Goal: Task Accomplishment & Management: Use online tool/utility

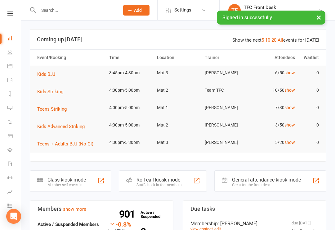
click at [260, 178] on div "General attendance kiosk mode" at bounding box center [266, 180] width 69 height 6
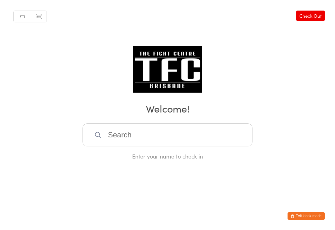
click at [119, 135] on input "search" at bounding box center [168, 134] width 170 height 23
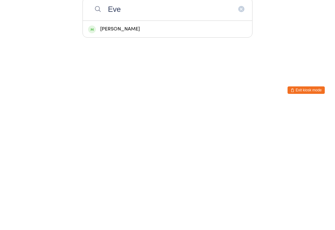
type input "Eve"
click at [137, 151] on div "[PERSON_NAME]" at bounding box center [167, 155] width 159 height 8
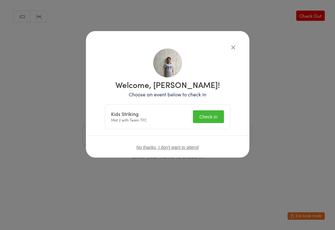
click at [211, 109] on div "Kids Striking Mat 2 with Team TFC Check in" at bounding box center [167, 116] width 125 height 25
click at [214, 113] on button "Check in" at bounding box center [208, 116] width 31 height 13
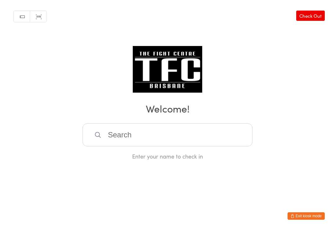
click at [149, 143] on input "search" at bounding box center [168, 134] width 170 height 23
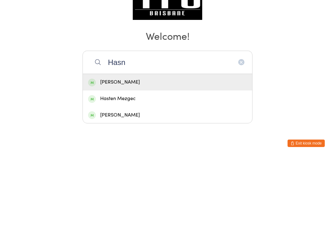
type input "Hasn"
click at [164, 147] on div "[PERSON_NAME]" at bounding box center [168, 155] width 170 height 16
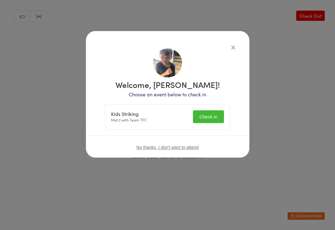
click at [213, 117] on button "Check in" at bounding box center [208, 116] width 31 height 13
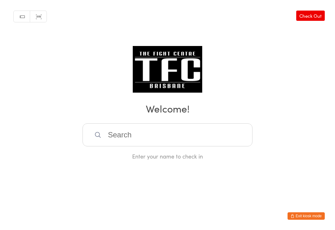
click at [147, 133] on input "search" at bounding box center [168, 134] width 170 height 23
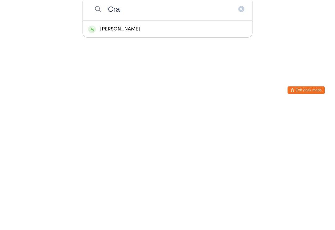
type input "Cra"
click at [140, 151] on div "[PERSON_NAME]" at bounding box center [167, 155] width 159 height 8
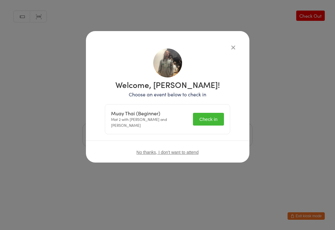
click at [215, 118] on button "Check in" at bounding box center [208, 119] width 31 height 13
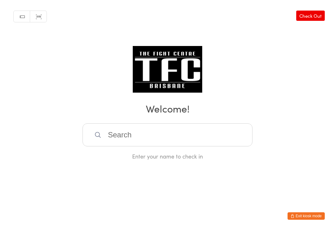
click at [237, 138] on input "search" at bounding box center [168, 134] width 170 height 23
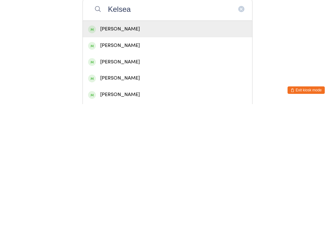
type input "Kelsea"
click at [146, 147] on div "Kelsea Mulcahy" at bounding box center [168, 155] width 170 height 16
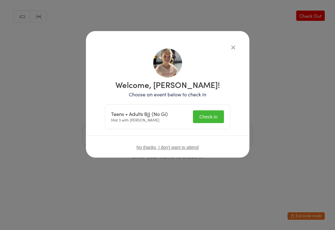
click at [206, 121] on button "Check in" at bounding box center [208, 116] width 31 height 13
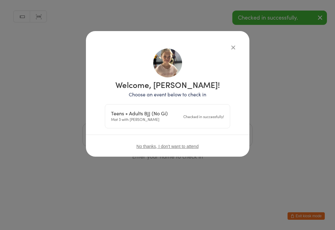
click at [236, 48] on icon "button" at bounding box center [233, 47] width 7 height 7
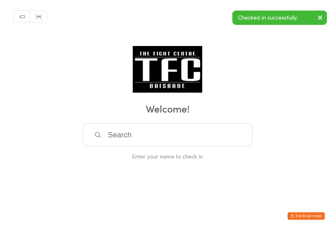
click at [151, 132] on input "search" at bounding box center [168, 134] width 170 height 23
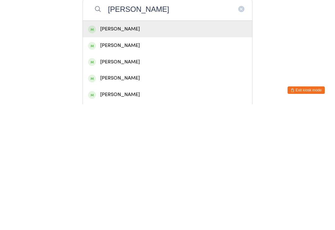
type input "Caleb mulcahy"
click at [200, 151] on div "Caleb Mulcahy" at bounding box center [167, 155] width 159 height 8
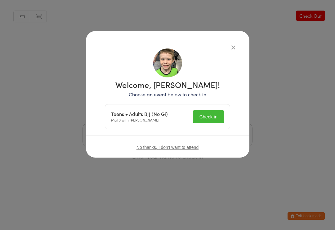
click at [211, 115] on button "Check in" at bounding box center [208, 116] width 31 height 13
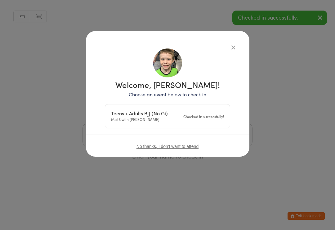
click at [236, 46] on icon "button" at bounding box center [233, 47] width 7 height 7
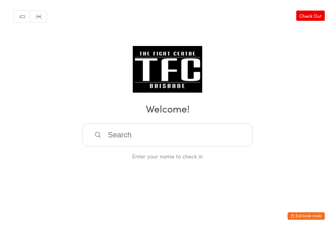
click at [155, 137] on input "search" at bounding box center [168, 134] width 170 height 23
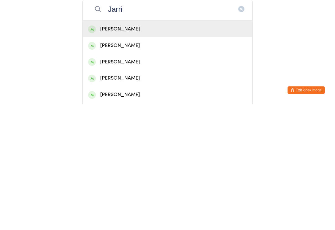
type input "Jarri"
click at [134, 151] on div "[PERSON_NAME]" at bounding box center [167, 155] width 159 height 8
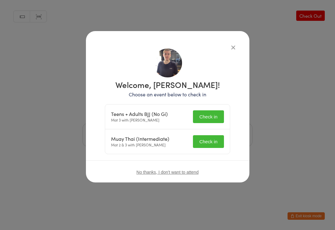
click at [212, 112] on button "Check in" at bounding box center [208, 116] width 31 height 13
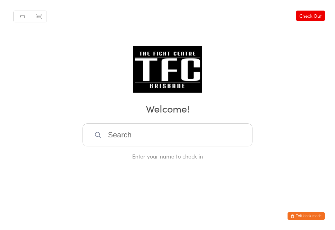
click at [108, 136] on input "search" at bounding box center [168, 134] width 170 height 23
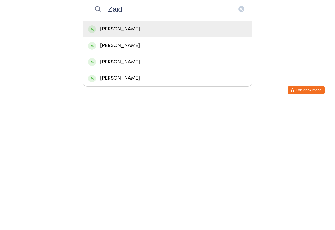
type input "Zaid"
click at [107, 151] on div "Zaid Andrews" at bounding box center [167, 155] width 159 height 8
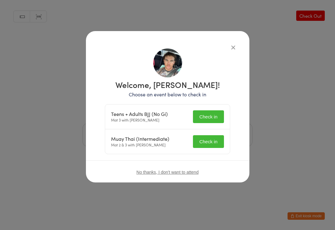
click at [206, 121] on button "Check in" at bounding box center [208, 116] width 31 height 13
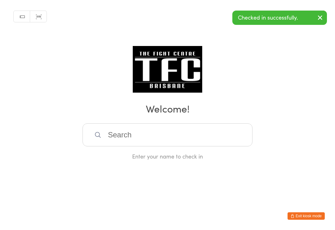
click at [154, 139] on input "search" at bounding box center [168, 134] width 170 height 23
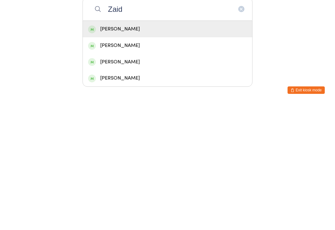
type input "Zaid"
click at [110, 151] on div "Zaid Andrews" at bounding box center [167, 155] width 159 height 8
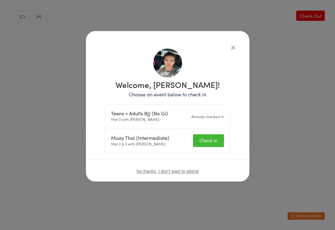
click at [199, 141] on button "Check in" at bounding box center [208, 140] width 31 height 13
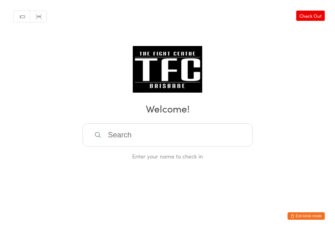
click at [108, 140] on input "search" at bounding box center [168, 134] width 170 height 23
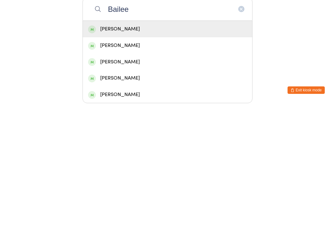
type input "Bailee"
click at [125, 151] on div "Bailee Merritt" at bounding box center [167, 155] width 159 height 8
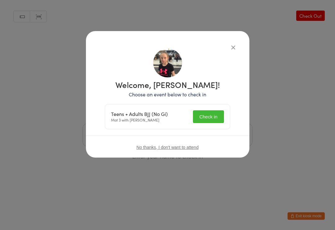
click at [208, 114] on button "Check in" at bounding box center [208, 116] width 31 height 13
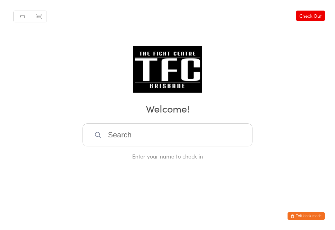
click at [126, 136] on input "search" at bounding box center [168, 134] width 170 height 23
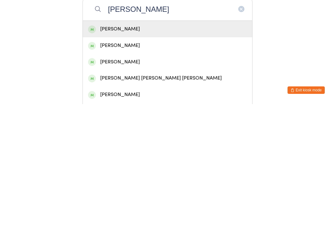
type input "Charles"
click at [144, 151] on div "Charles De Silva" at bounding box center [167, 155] width 159 height 8
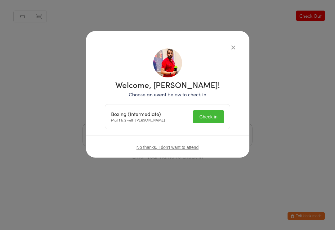
click at [208, 118] on button "Check in" at bounding box center [208, 116] width 31 height 13
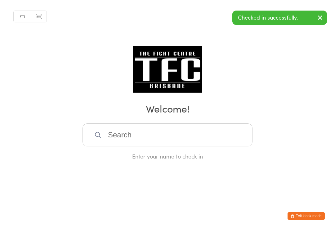
click at [171, 137] on input "search" at bounding box center [168, 134] width 170 height 23
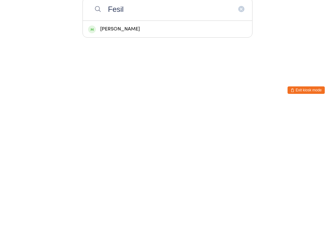
type input "Fesil"
click at [95, 151] on div "Fesili Fesili" at bounding box center [167, 155] width 159 height 8
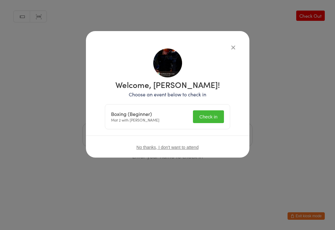
click at [206, 115] on button "Check in" at bounding box center [208, 116] width 31 height 13
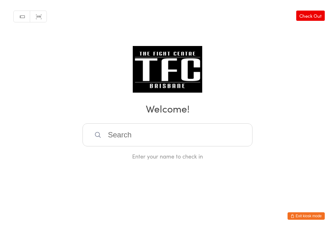
click at [208, 140] on input "search" at bounding box center [168, 134] width 170 height 23
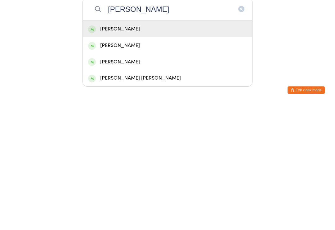
type input "Abdi"
click at [185, 151] on div "Abdi Mohamed" at bounding box center [167, 155] width 159 height 8
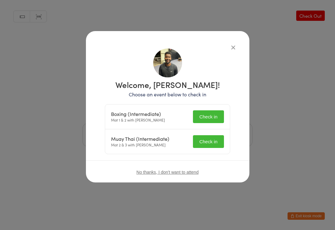
click at [213, 111] on button "Check in" at bounding box center [208, 116] width 31 height 13
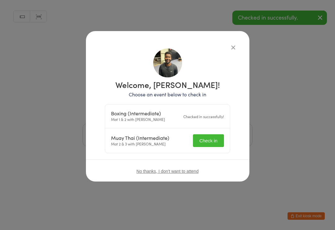
click at [216, 139] on button "Check in" at bounding box center [208, 140] width 31 height 13
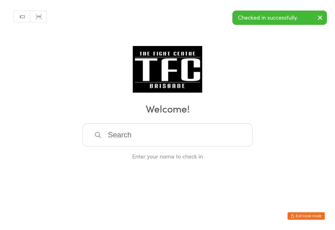
click at [120, 135] on input "search" at bounding box center [168, 134] width 170 height 23
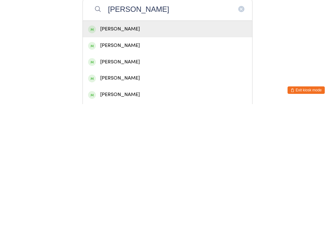
type input "Shaun r"
click at [117, 151] on div "Shaun Rabbito" at bounding box center [167, 155] width 159 height 8
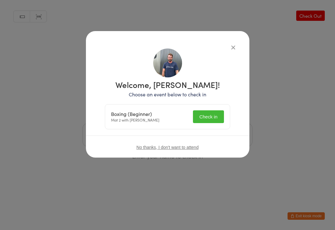
click at [210, 113] on button "Check in" at bounding box center [208, 116] width 31 height 13
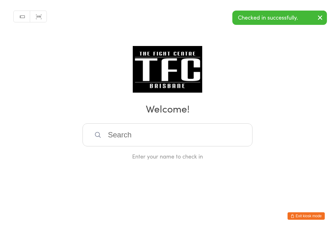
click at [228, 130] on input "search" at bounding box center [168, 134] width 170 height 23
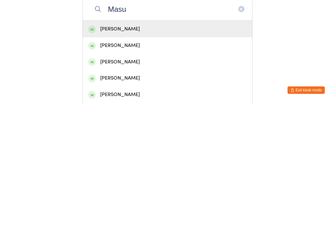
type input "Masu"
click at [164, 151] on div "Masume Ashoori" at bounding box center [167, 155] width 159 height 8
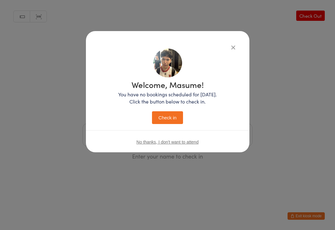
click at [167, 81] on h1 "Welcome, Masume!" at bounding box center [167, 84] width 99 height 8
click at [180, 117] on button "Check in" at bounding box center [167, 117] width 31 height 13
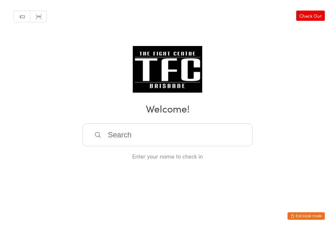
click at [194, 134] on input "search" at bounding box center [168, 134] width 170 height 23
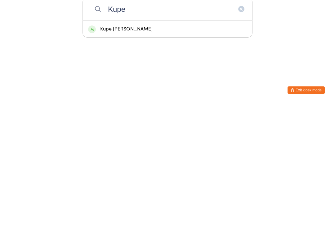
type input "Kupe"
click at [201, 151] on div "Kupe Larkins" at bounding box center [167, 155] width 159 height 8
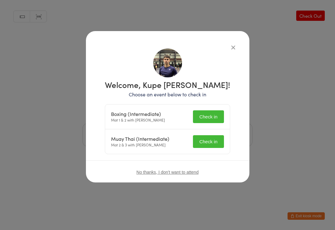
click at [210, 121] on button "Check in" at bounding box center [208, 116] width 31 height 13
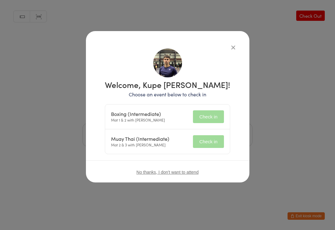
click at [212, 145] on button "Check in" at bounding box center [208, 141] width 31 height 13
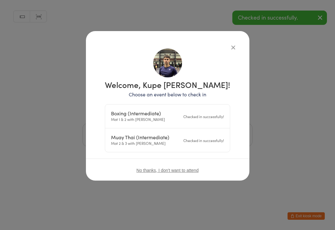
click at [207, 139] on div "Checked in successfully!" at bounding box center [204, 140] width 41 height 6
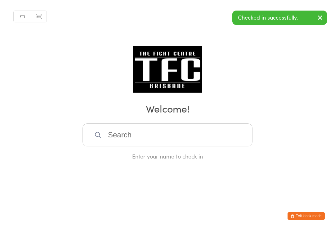
click at [231, 46] on div "Manual search Scanner input Check Out Welcome! Enter your name to check in" at bounding box center [167, 80] width 335 height 160
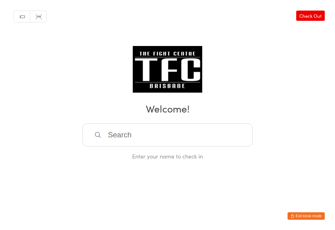
click at [184, 144] on input "search" at bounding box center [168, 134] width 170 height 23
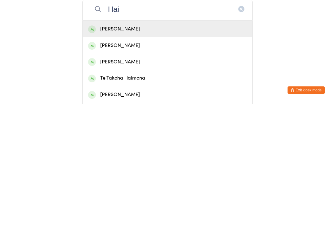
type input "Hai"
click at [163, 151] on div "Haiqa Syed" at bounding box center [167, 155] width 159 height 8
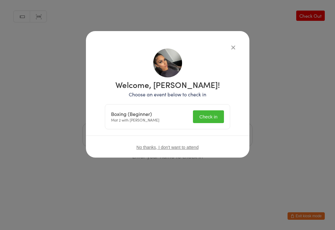
click at [215, 117] on button "Check in" at bounding box center [208, 116] width 31 height 13
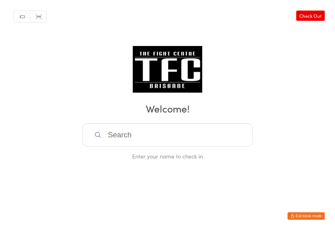
click at [130, 142] on input "search" at bounding box center [168, 134] width 170 height 23
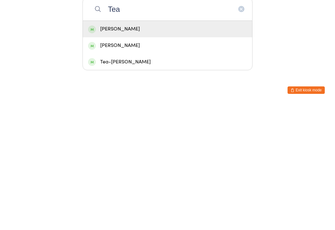
type input "Tea"
click at [129, 167] on div "Teanau Henry" at bounding box center [167, 171] width 159 height 8
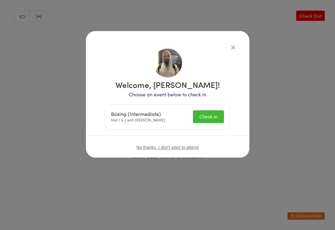
click at [199, 115] on button "Check in" at bounding box center [208, 116] width 31 height 13
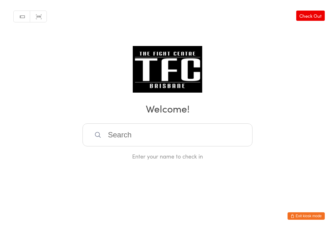
click at [129, 139] on input "search" at bounding box center [168, 134] width 170 height 23
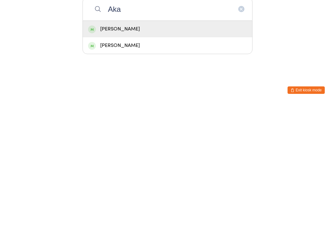
type input "Aka"
click at [109, 151] on div "Akash Akash" at bounding box center [167, 155] width 159 height 8
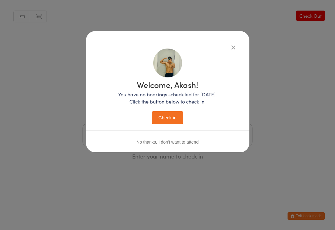
click at [162, 116] on button "Check in" at bounding box center [167, 117] width 31 height 13
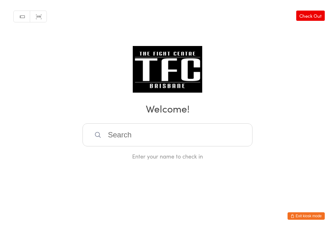
click at [195, 128] on input "search" at bounding box center [168, 134] width 170 height 23
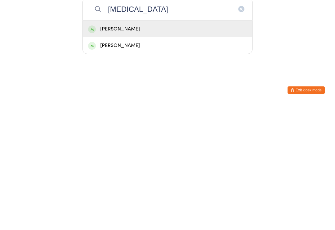
type input "Bal"
click at [133, 147] on div "Benjamin Baldry" at bounding box center [168, 155] width 170 height 16
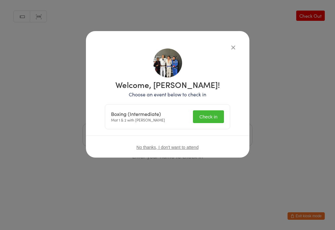
click at [203, 117] on button "Check in" at bounding box center [208, 116] width 31 height 13
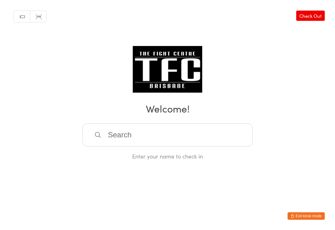
click at [183, 146] on input "search" at bounding box center [168, 134] width 170 height 23
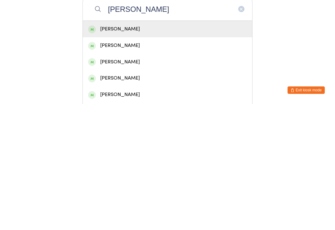
type input "Joey w"
click at [212, 151] on div "Joey Willis" at bounding box center [167, 155] width 159 height 8
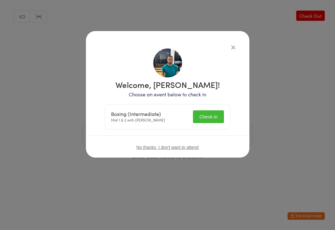
click at [209, 119] on button "Check in" at bounding box center [208, 116] width 31 height 13
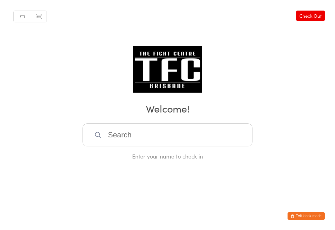
click at [131, 139] on input "search" at bounding box center [168, 134] width 170 height 23
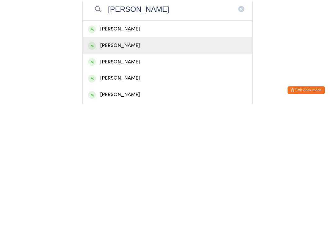
type input "Tristan"
click at [153, 167] on div "tristan lagdon" at bounding box center [167, 171] width 159 height 8
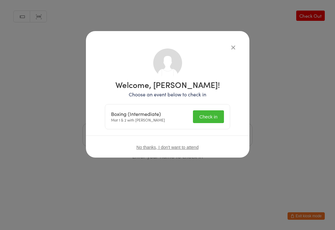
click at [207, 114] on button "Check in" at bounding box center [208, 116] width 31 height 13
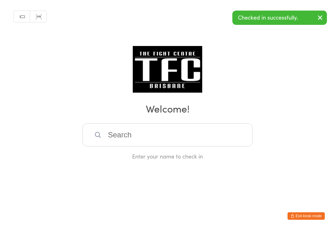
click at [276, 69] on div "Manual search Scanner input Check Out Welcome! Enter your name to check in" at bounding box center [167, 80] width 335 height 160
click at [136, 136] on input "search" at bounding box center [168, 134] width 170 height 23
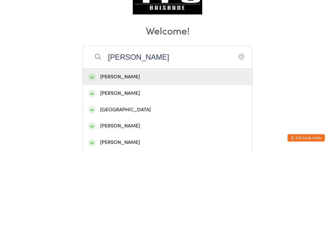
type input "Hallie"
click at [130, 151] on div "Hallie Wolff" at bounding box center [167, 155] width 159 height 8
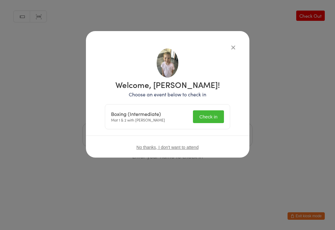
click at [206, 113] on button "Check in" at bounding box center [208, 116] width 31 height 13
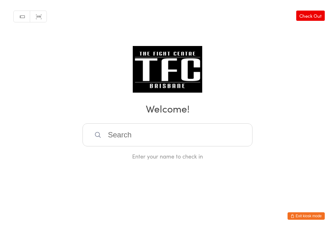
click at [202, 130] on input "search" at bounding box center [168, 134] width 170 height 23
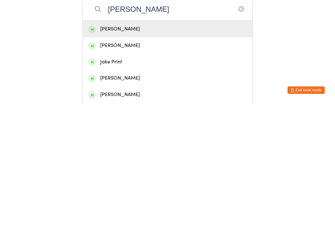
type input "Jake woodley"
click at [172, 151] on div "Jake Woodley" at bounding box center [167, 155] width 159 height 8
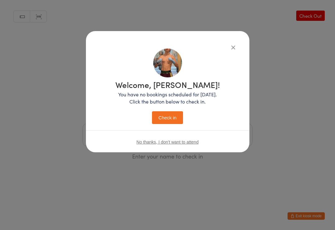
click at [233, 46] on icon "button" at bounding box center [233, 47] width 7 height 7
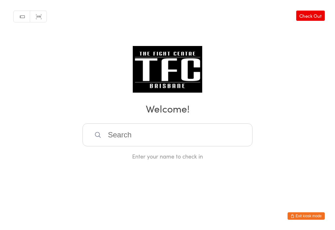
click at [116, 137] on input "search" at bounding box center [168, 134] width 170 height 23
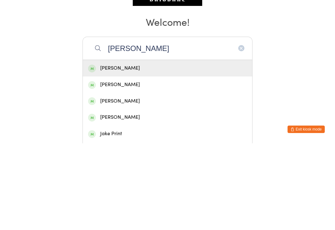
type input "Jake woodl"
click at [137, 151] on div "Jake Woodley" at bounding box center [167, 155] width 159 height 8
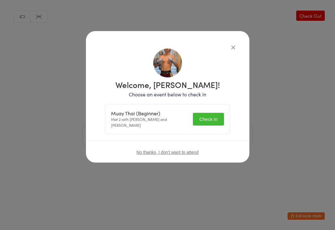
click at [202, 120] on button "Check in" at bounding box center [208, 119] width 31 height 13
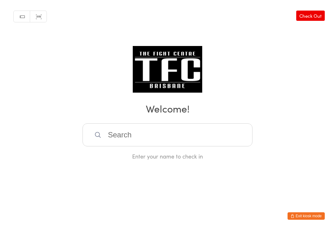
click at [188, 146] on input "search" at bounding box center [168, 134] width 170 height 23
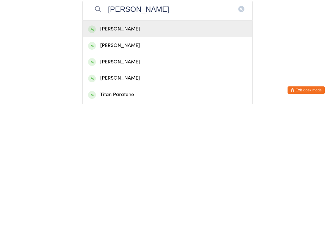
type input "Pauline"
click at [202, 151] on div "Pauline Chauvin" at bounding box center [167, 155] width 159 height 8
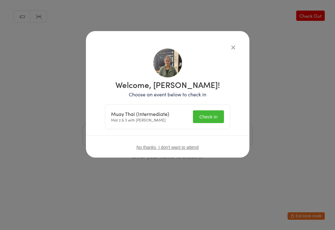
click at [211, 115] on button "Check in" at bounding box center [208, 116] width 31 height 13
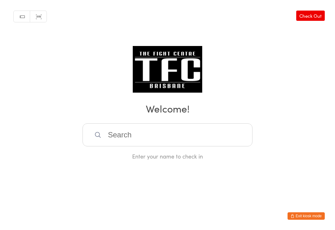
click at [142, 132] on input "search" at bounding box center [168, 134] width 170 height 23
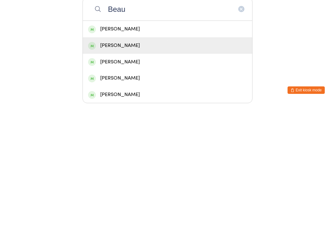
type input "Beau"
click at [120, 167] on div "Beau Gibson" at bounding box center [167, 171] width 159 height 8
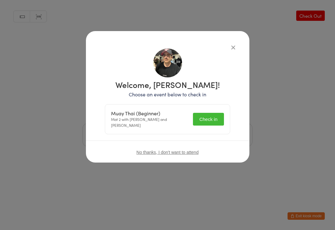
click at [208, 115] on button "Check in" at bounding box center [208, 119] width 31 height 13
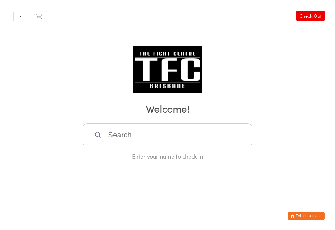
click at [158, 132] on input "search" at bounding box center [168, 134] width 170 height 23
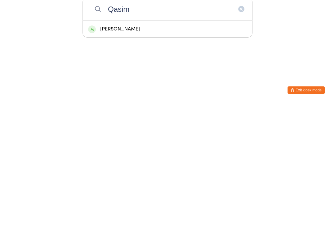
type input "Qasim"
click at [123, 147] on div "Mohammad Qasim" at bounding box center [168, 155] width 170 height 16
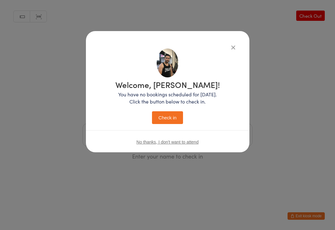
click at [235, 48] on icon "button" at bounding box center [233, 47] width 7 height 7
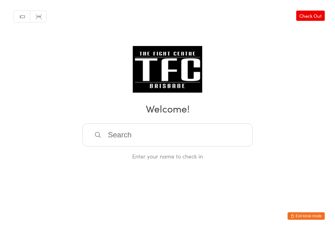
click at [210, 146] on input "search" at bounding box center [168, 134] width 170 height 23
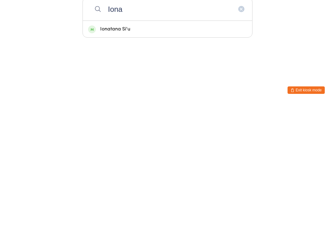
type input "Iona"
click at [172, 151] on div "Ionatana Si'u" at bounding box center [167, 155] width 159 height 8
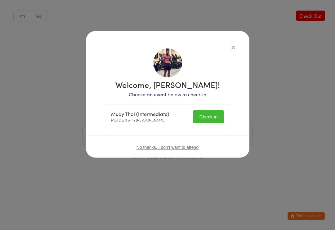
click at [213, 108] on div "Muay Thai (Intermediate) Mat 2 & 3 with Dan Hearn Check in" at bounding box center [167, 116] width 125 height 25
click at [211, 110] on button "Check in" at bounding box center [208, 116] width 31 height 13
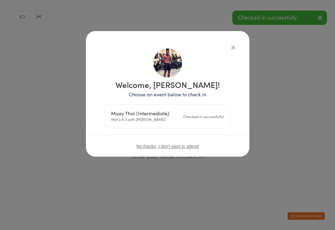
click at [237, 46] on button "button" at bounding box center [233, 46] width 7 height 7
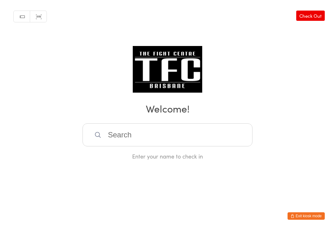
click at [189, 133] on input "search" at bounding box center [168, 134] width 170 height 23
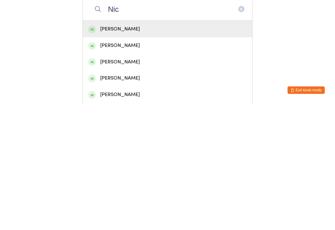
type input "Nic"
click at [170, 151] on div "Nick Hope" at bounding box center [167, 155] width 159 height 8
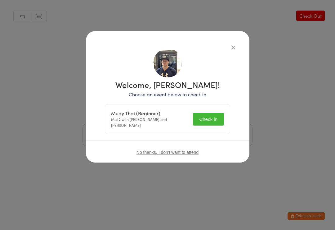
click at [216, 117] on button "Check in" at bounding box center [208, 119] width 31 height 13
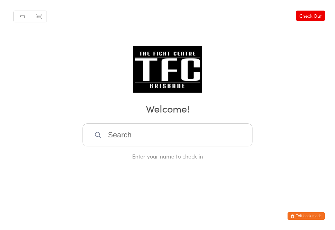
click at [202, 143] on input "search" at bounding box center [168, 134] width 170 height 23
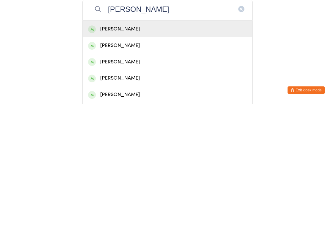
type input "Nichol"
click at [167, 216] on div "Nicholas Juarez" at bounding box center [167, 220] width 159 height 8
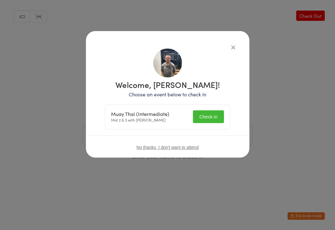
click at [213, 117] on button "Check in" at bounding box center [208, 116] width 31 height 13
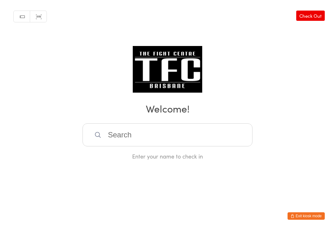
click at [119, 141] on input "search" at bounding box center [168, 134] width 170 height 23
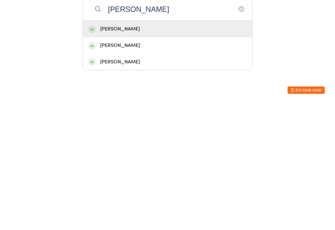
type input "Felix"
click at [228, 151] on div "Felix Ots" at bounding box center [167, 155] width 159 height 8
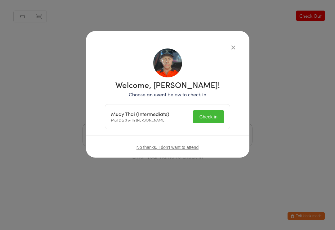
click at [216, 116] on button "Check in" at bounding box center [208, 116] width 31 height 13
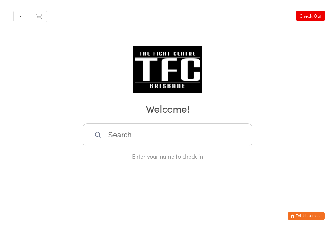
click at [238, 144] on input "search" at bounding box center [168, 134] width 170 height 23
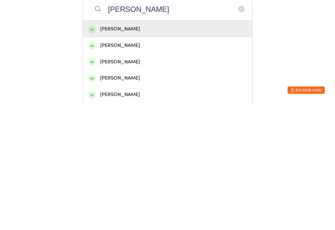
type input "Josh jaeger"
click at [217, 151] on div "Josh Jaeger" at bounding box center [167, 155] width 159 height 8
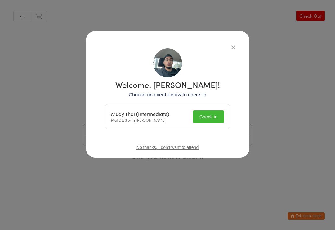
click at [212, 115] on button "Check in" at bounding box center [208, 116] width 31 height 13
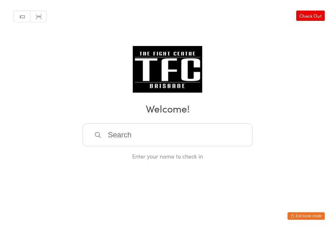
click at [159, 133] on input "search" at bounding box center [168, 134] width 170 height 23
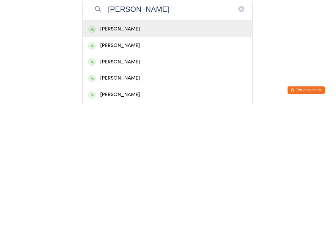
type input "Joshua f"
click at [151, 151] on div "Joshua Forshaw" at bounding box center [167, 155] width 159 height 8
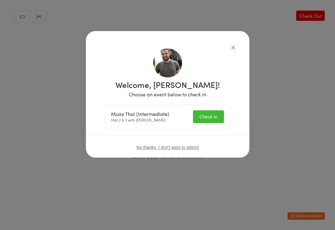
click at [215, 113] on button "Check in" at bounding box center [208, 116] width 31 height 13
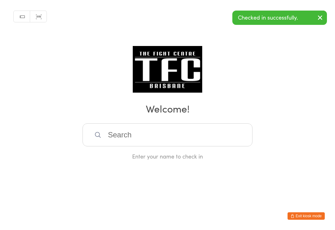
click at [154, 133] on input "search" at bounding box center [168, 134] width 170 height 23
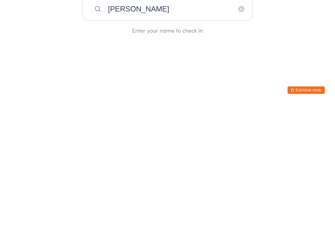
type input "Sam m"
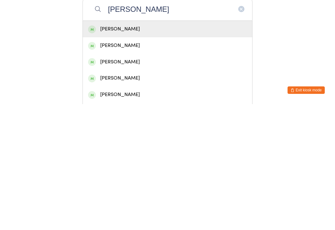
click at [144, 167] on div "Sam Maxted" at bounding box center [167, 171] width 159 height 8
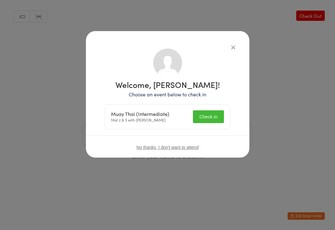
click at [199, 116] on button "Check in" at bounding box center [208, 116] width 31 height 13
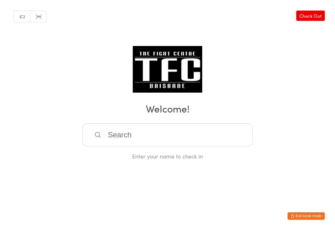
click at [197, 146] on input "search" at bounding box center [168, 134] width 170 height 23
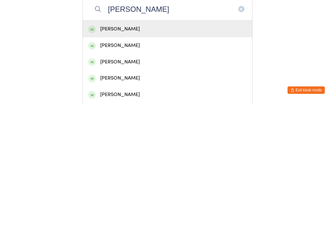
type input "Bailey"
click at [160, 151] on div "Bailey Pegg" at bounding box center [167, 155] width 159 height 8
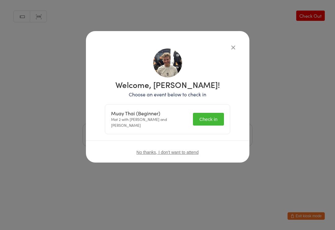
click at [209, 120] on button "Check in" at bounding box center [208, 119] width 31 height 13
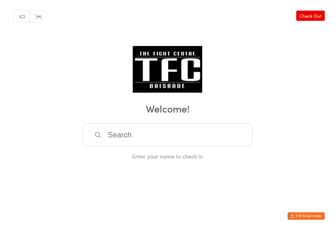
click at [144, 141] on input "search" at bounding box center [168, 134] width 170 height 23
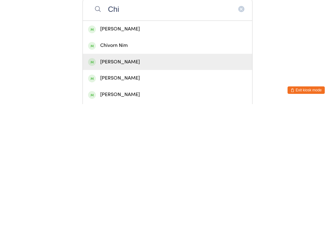
type input "Chi"
click at [125, 184] on div "Chiliang Jou" at bounding box center [167, 188] width 159 height 8
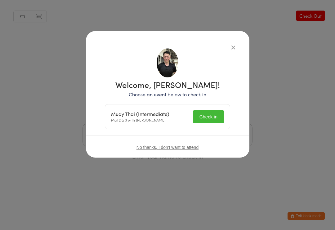
click at [203, 119] on button "Check in" at bounding box center [208, 116] width 31 height 13
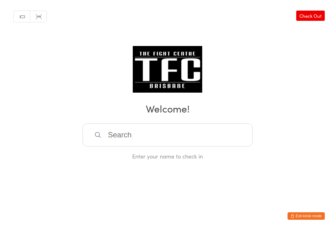
click at [195, 140] on input "search" at bounding box center [168, 134] width 170 height 23
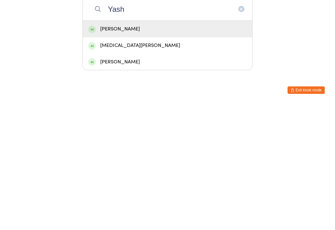
type input "Yash"
click at [207, 151] on div "Yash Atwal" at bounding box center [167, 155] width 159 height 8
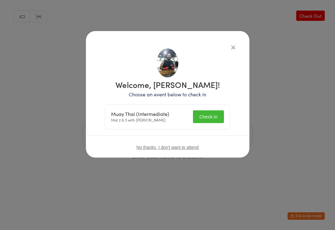
click at [213, 115] on button "Check in" at bounding box center [208, 116] width 31 height 13
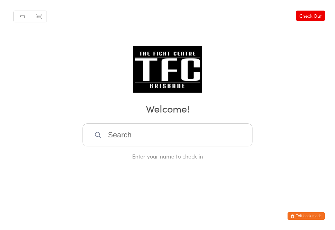
click at [126, 145] on input "search" at bounding box center [168, 134] width 170 height 23
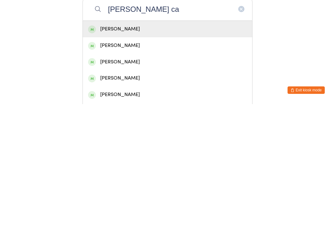
type input "Aaron ca"
click at [144, 151] on div "Aaron Carroll" at bounding box center [167, 155] width 159 height 8
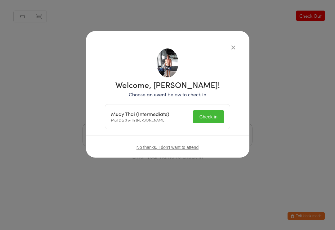
click at [210, 117] on button "Check in" at bounding box center [208, 116] width 31 height 13
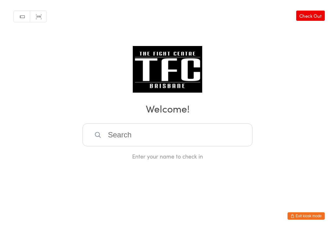
click at [133, 141] on input "search" at bounding box center [168, 134] width 170 height 23
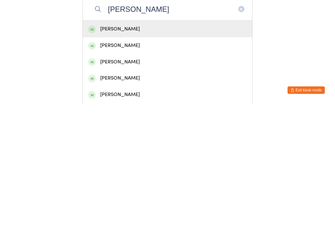
type input "David nguyen"
click at [136, 151] on div "David Nguyen" at bounding box center [167, 155] width 159 height 8
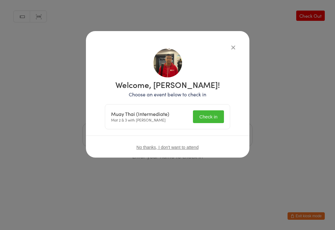
click at [205, 121] on button "Check in" at bounding box center [208, 116] width 31 height 13
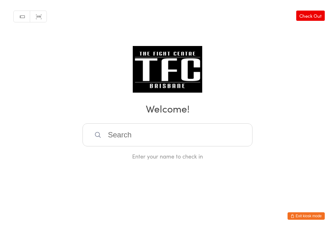
click at [160, 142] on input "search" at bounding box center [168, 134] width 170 height 23
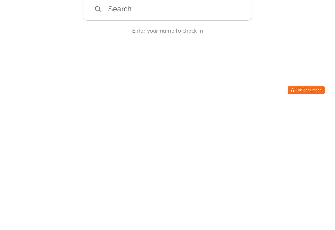
click at [152, 123] on input "search" at bounding box center [168, 134] width 170 height 23
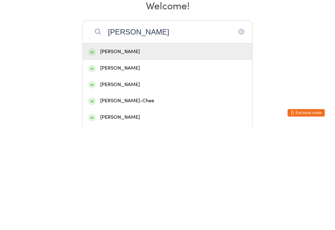
type input "Joel m"
click at [128, 151] on div "Joel McDonald" at bounding box center [167, 155] width 159 height 8
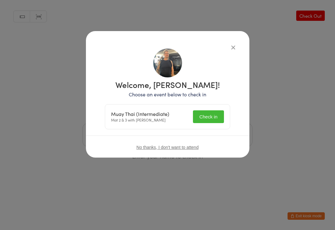
click at [199, 112] on button "Check in" at bounding box center [208, 116] width 31 height 13
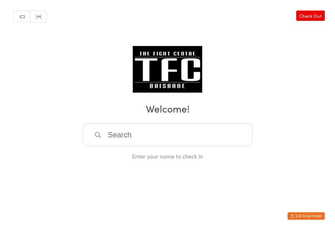
click at [143, 137] on input "search" at bounding box center [168, 134] width 170 height 23
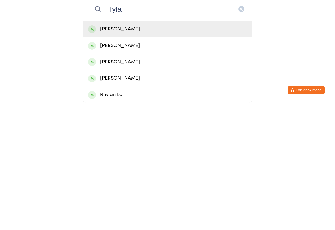
type input "Tyla"
click at [162, 151] on div "Tyla Nichols" at bounding box center [167, 155] width 159 height 8
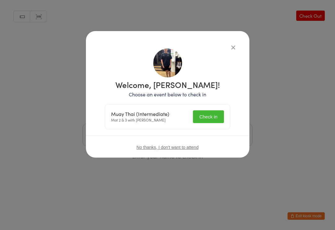
click at [207, 118] on button "Check in" at bounding box center [208, 116] width 31 height 13
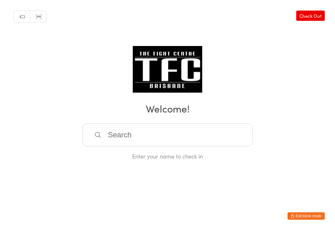
click at [147, 123] on div "Manual search Scanner input Check Out Welcome! Enter your name to check in" at bounding box center [167, 80] width 335 height 160
click at [183, 131] on input "search" at bounding box center [168, 134] width 170 height 23
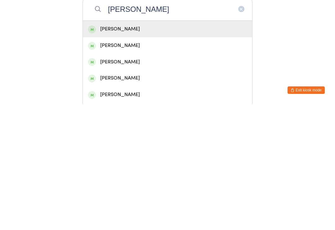
type input "Jackson"
click at [201, 167] on div "Jackson Cameron" at bounding box center [167, 171] width 159 height 8
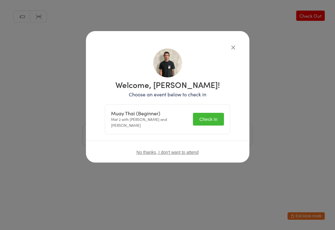
click at [219, 118] on button "Check in" at bounding box center [208, 119] width 31 height 13
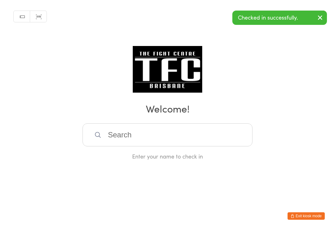
click at [124, 146] on input "search" at bounding box center [168, 134] width 170 height 23
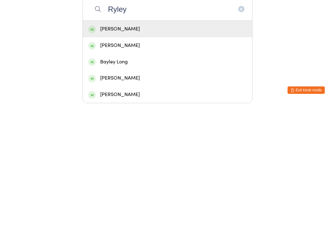
type input "Ryley"
click at [162, 151] on div "Ryley Cameron" at bounding box center [167, 155] width 159 height 8
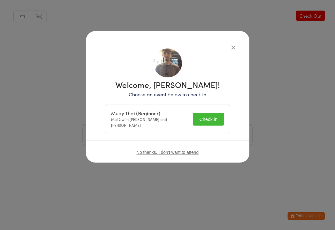
click at [213, 114] on button "Check in" at bounding box center [208, 119] width 31 height 13
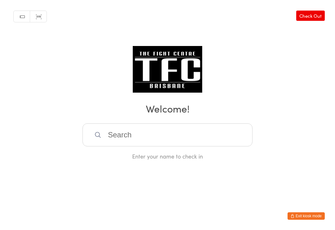
click at [139, 134] on input "search" at bounding box center [168, 134] width 170 height 23
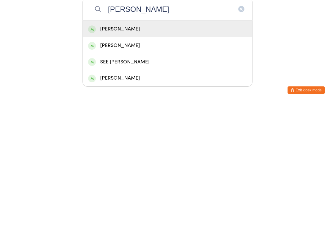
type input "Pierre"
click at [105, 151] on div "Pierre Rossi" at bounding box center [167, 155] width 159 height 8
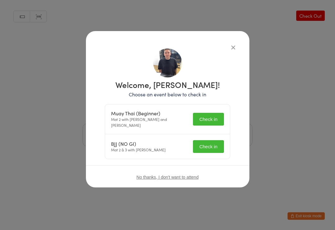
click at [215, 117] on button "Check in" at bounding box center [208, 119] width 31 height 13
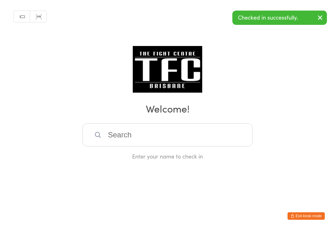
click at [212, 142] on input "search" at bounding box center [168, 134] width 170 height 23
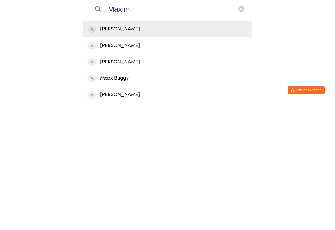
type input "Maxim"
click at [136, 167] on div "Maxime Fetiveau" at bounding box center [167, 171] width 159 height 8
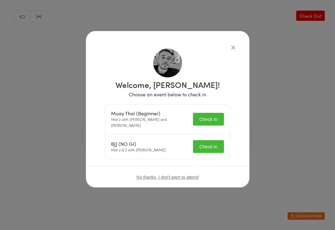
click at [211, 118] on button "Check in" at bounding box center [208, 119] width 31 height 13
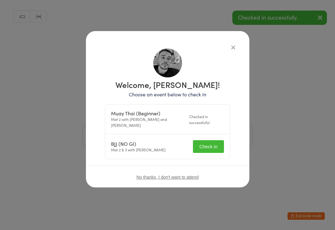
click at [215, 140] on button "Check in" at bounding box center [208, 146] width 31 height 13
